Goal: Transaction & Acquisition: Obtain resource

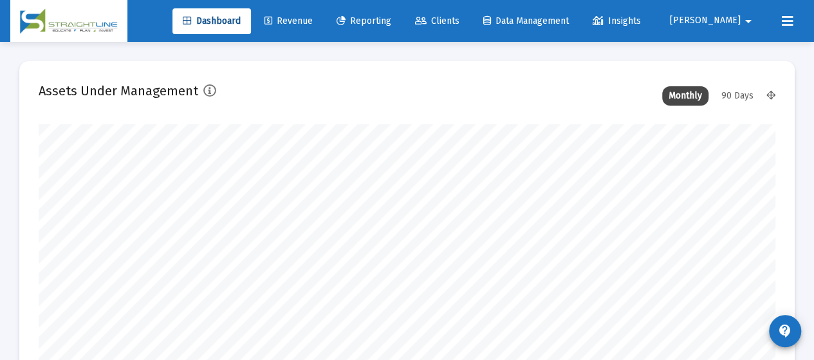
scroll to position [258, 395]
click at [391, 23] on span "Reporting" at bounding box center [364, 20] width 55 height 11
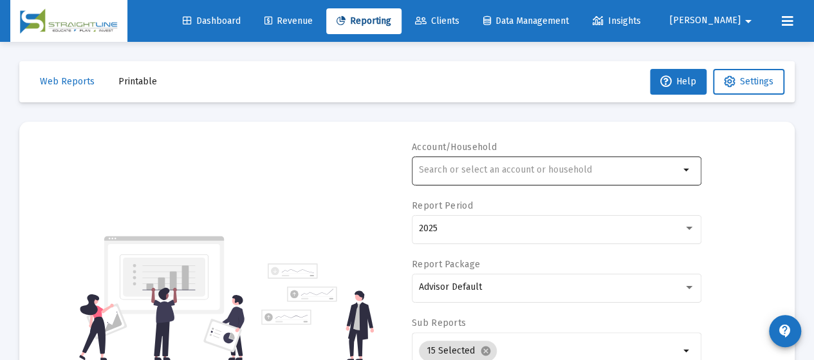
click at [480, 165] on div at bounding box center [549, 170] width 261 height 32
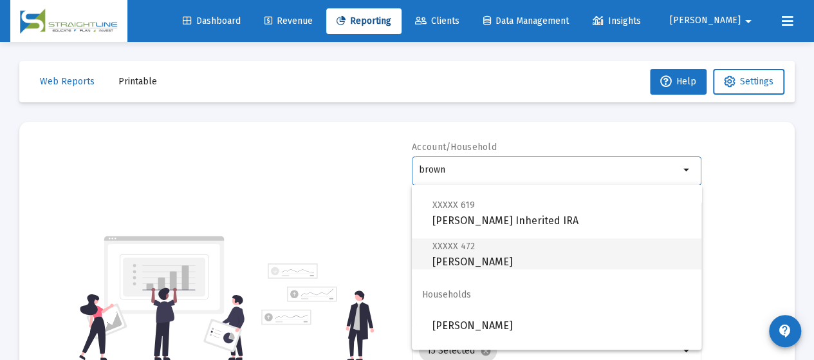
scroll to position [644, 0]
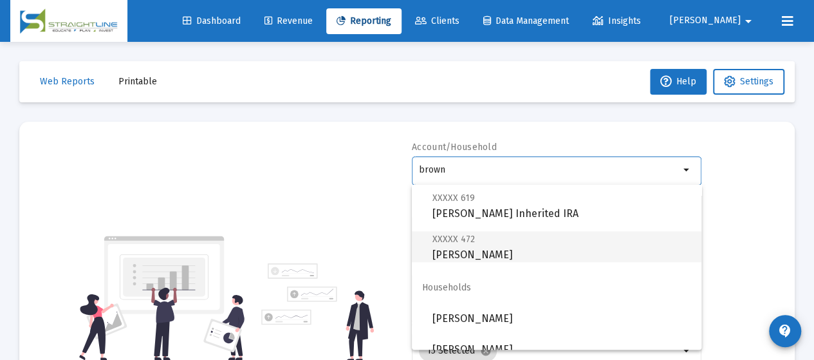
click at [500, 250] on span "XXXXX 472 [PERSON_NAME]" at bounding box center [562, 247] width 259 height 32
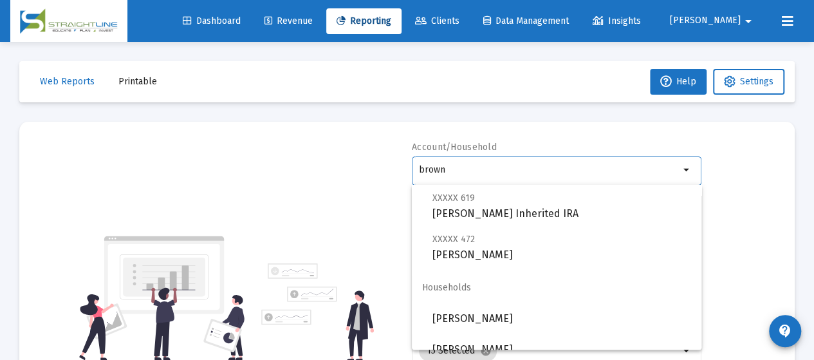
type input "[PERSON_NAME]"
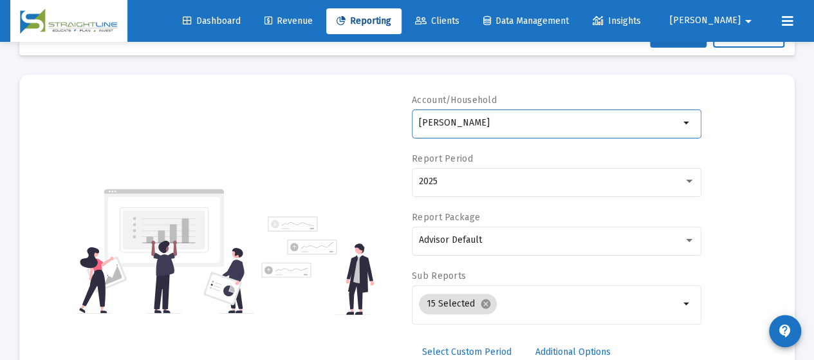
scroll to position [64, 0]
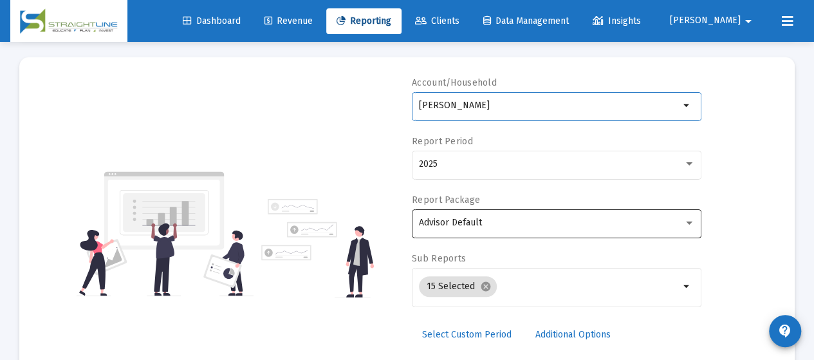
click at [497, 225] on div "Advisor Default" at bounding box center [551, 223] width 265 height 10
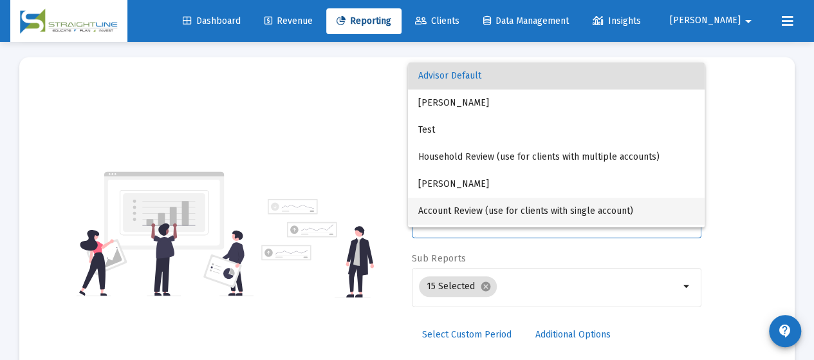
click at [500, 207] on span "Account Review (use for clients with single account)" at bounding box center [556, 211] width 276 height 27
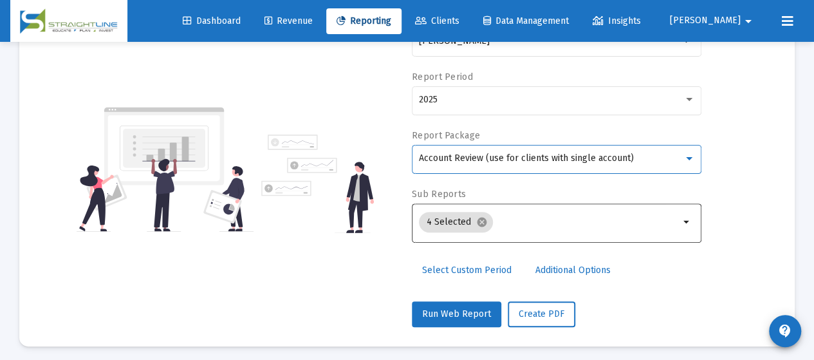
scroll to position [133, 0]
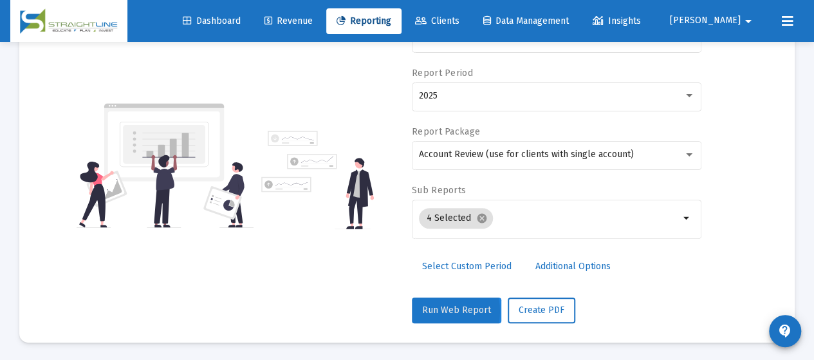
click at [438, 310] on span "Run Web Report" at bounding box center [456, 310] width 69 height 11
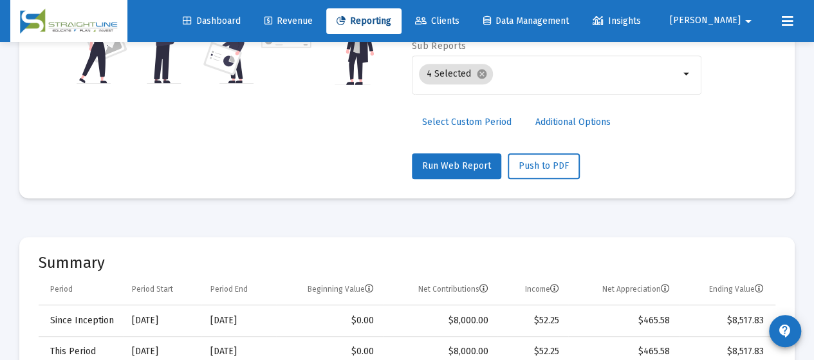
scroll to position [326, 0]
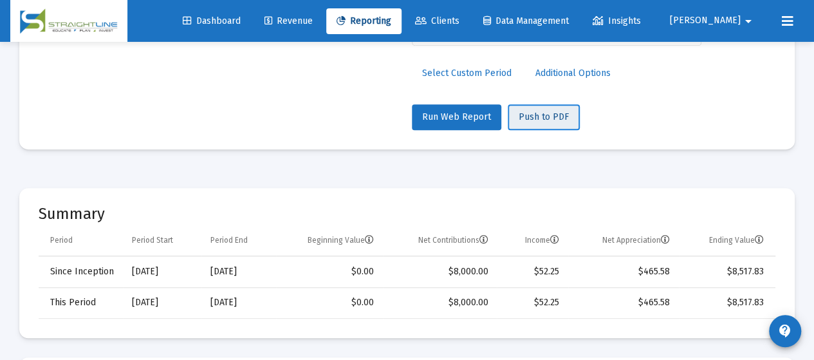
click at [550, 117] on span "Push to PDF" at bounding box center [544, 116] width 50 height 11
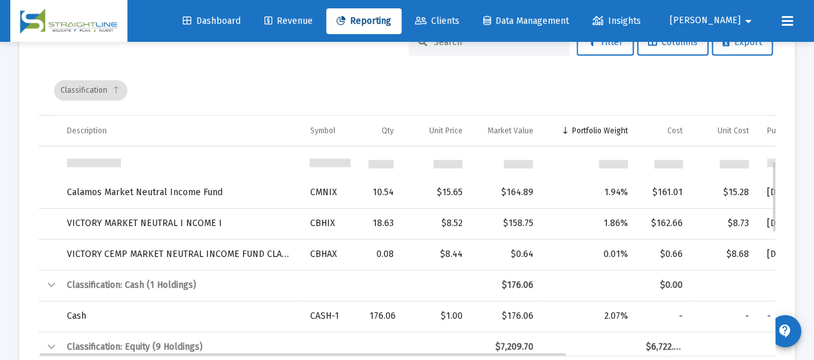
scroll to position [43, 0]
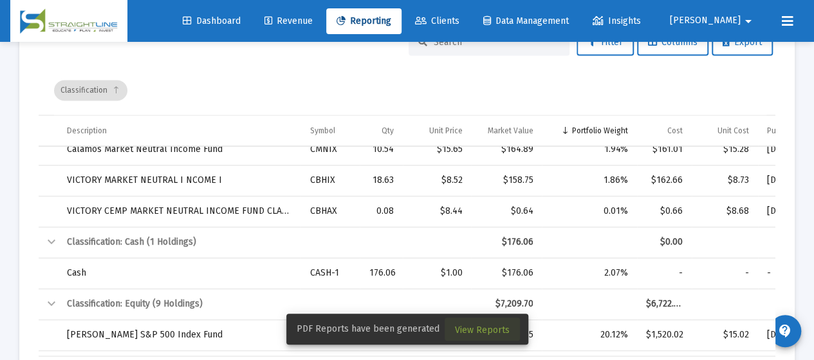
click at [494, 333] on span "View Reports" at bounding box center [482, 329] width 55 height 11
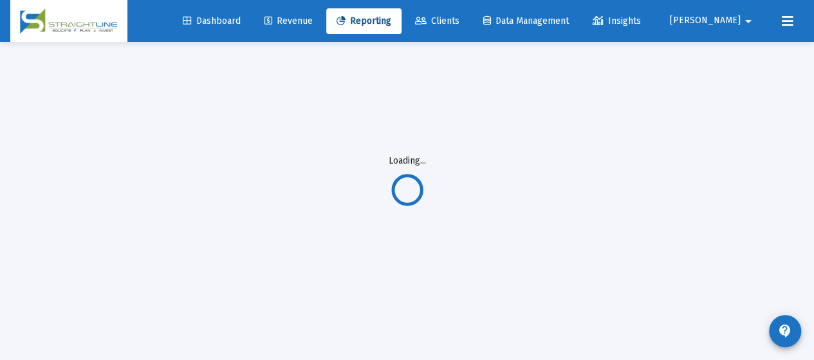
scroll to position [42, 0]
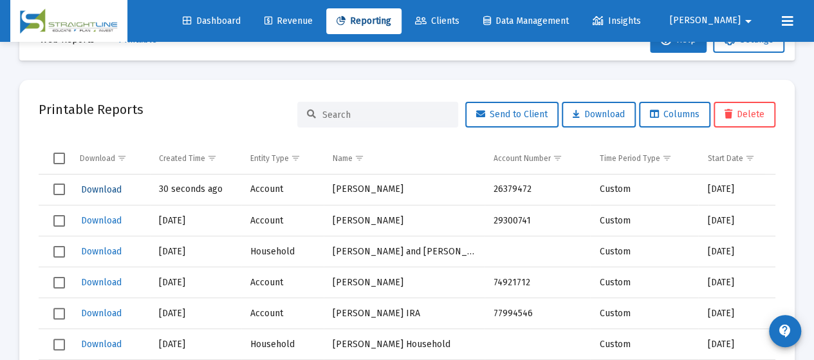
click at [109, 189] on span "Download" at bounding box center [101, 189] width 41 height 11
